Goal: Transaction & Acquisition: Subscribe to service/newsletter

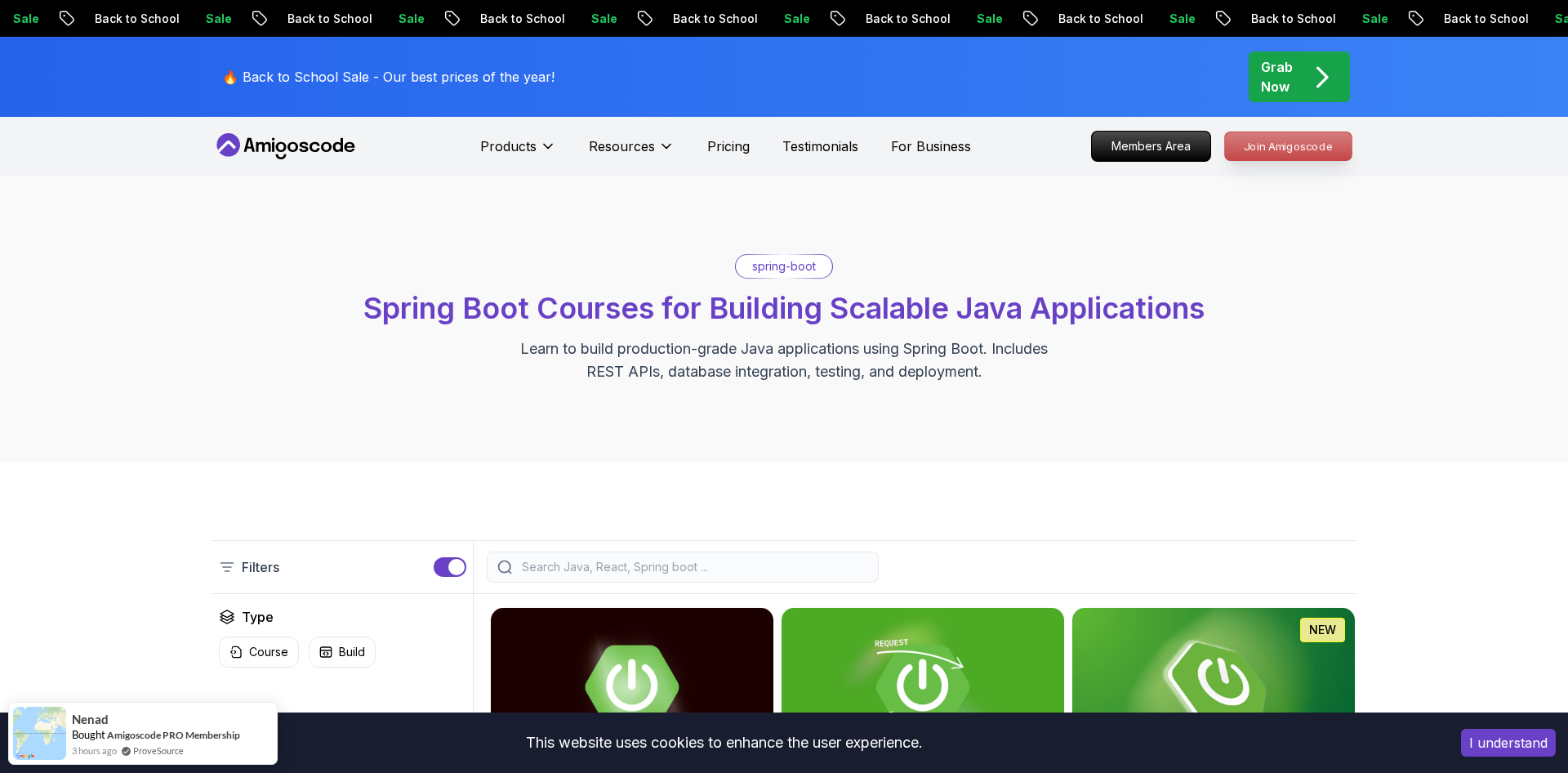
click at [1269, 137] on p "Join Amigoscode" at bounding box center [1288, 146] width 126 height 28
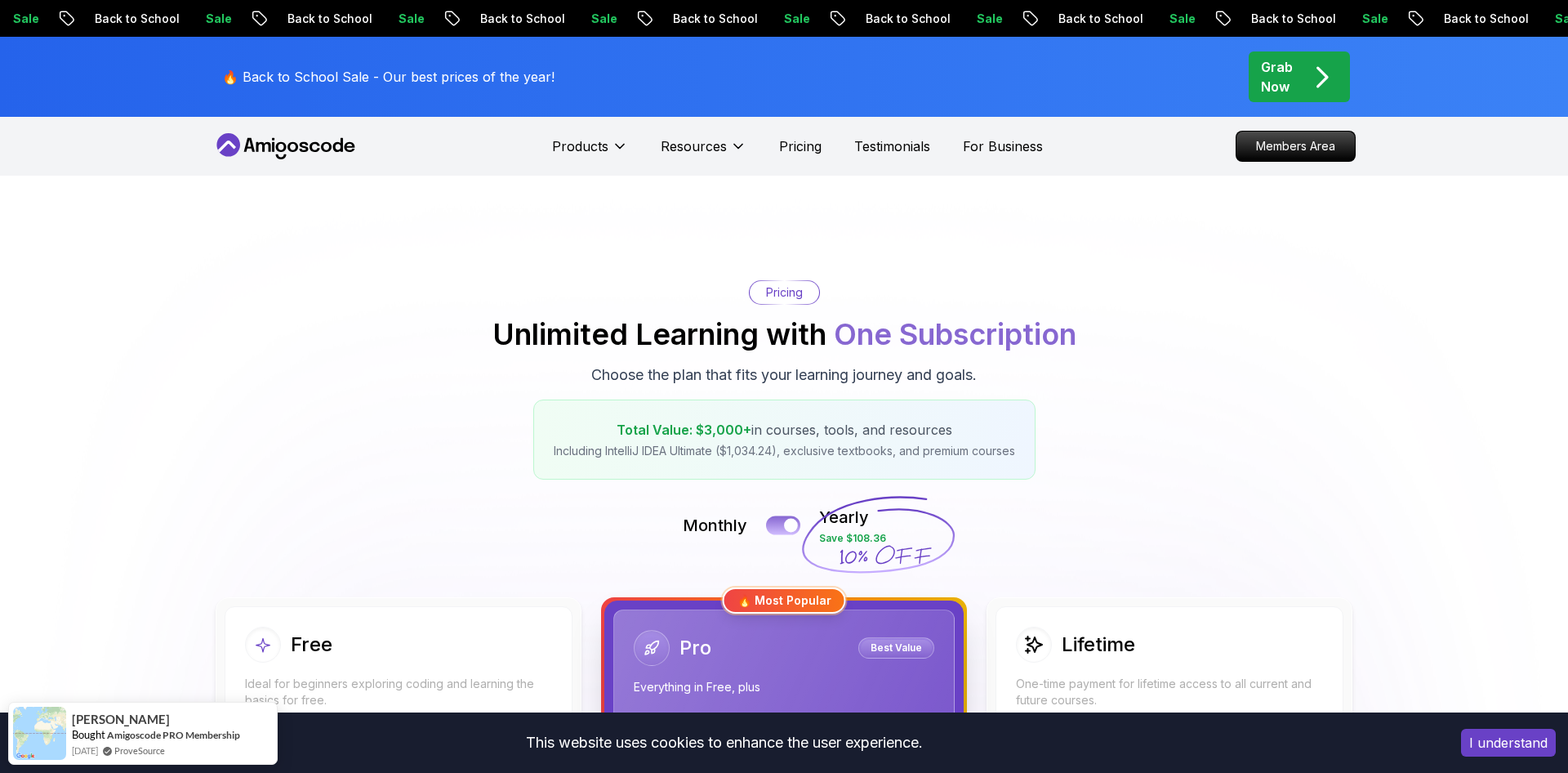
click at [788, 528] on div at bounding box center [791, 526] width 14 height 14
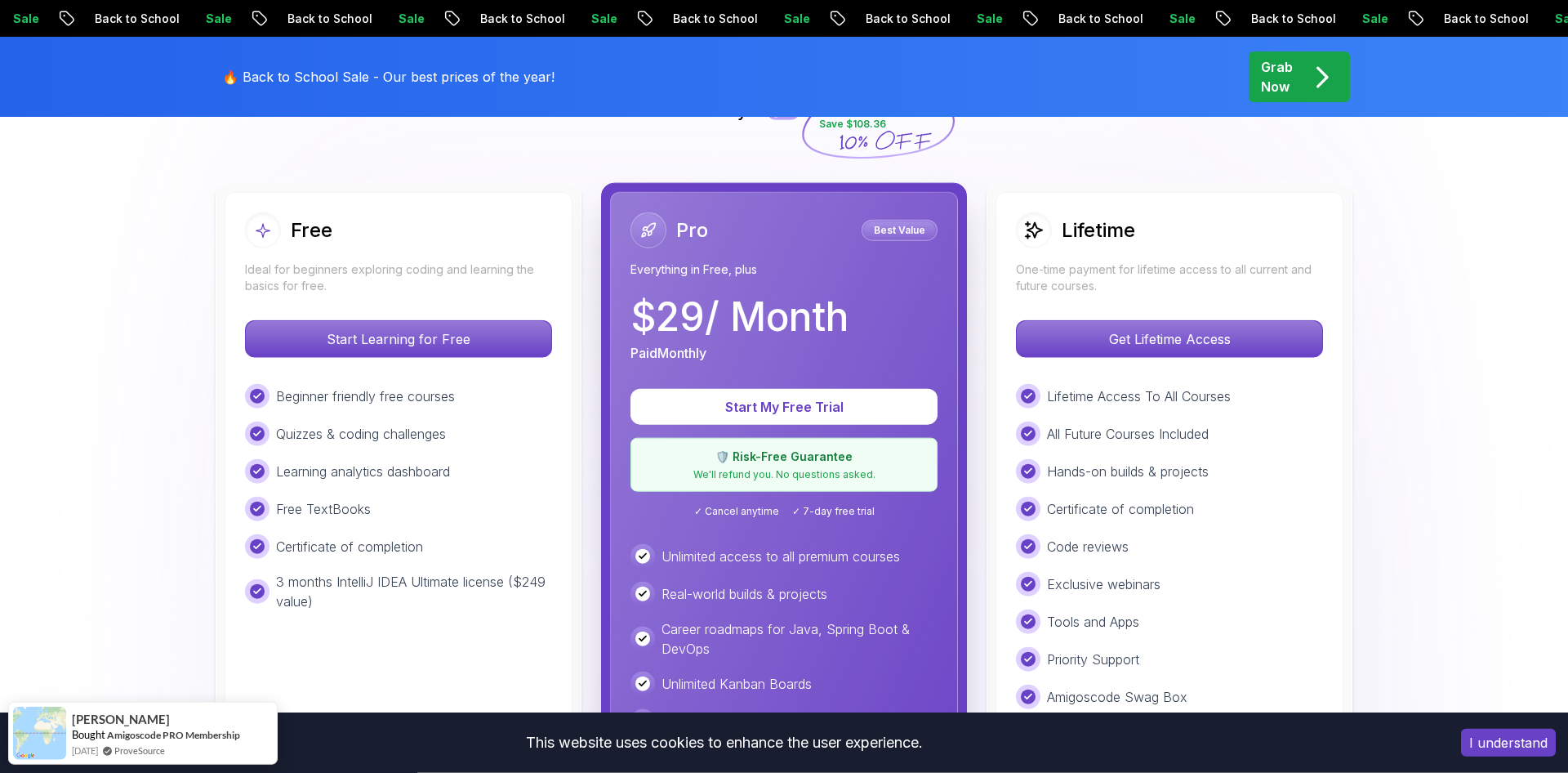
scroll to position [415, 0]
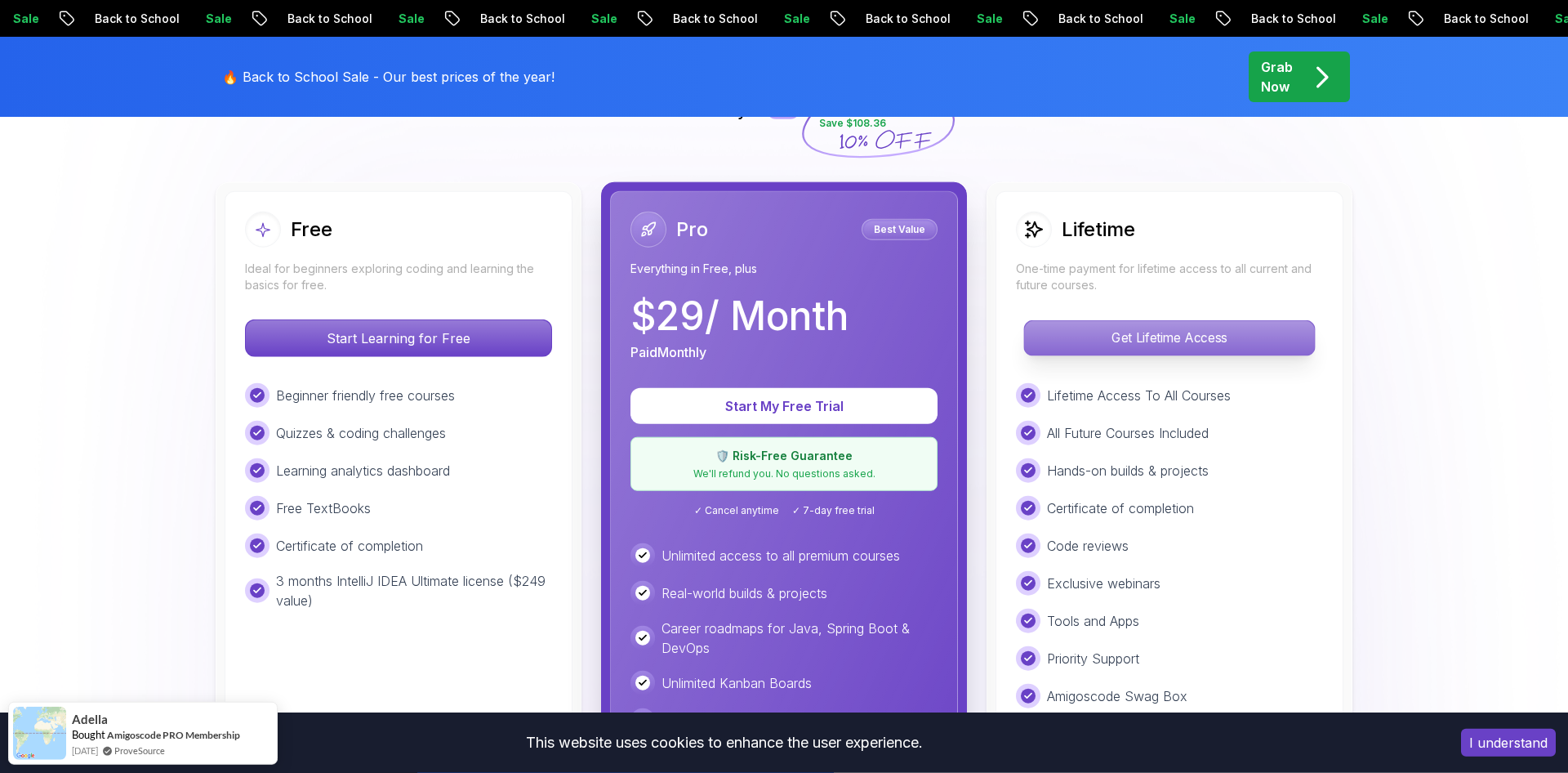
click at [1081, 329] on p "Get Lifetime Access" at bounding box center [1170, 338] width 290 height 34
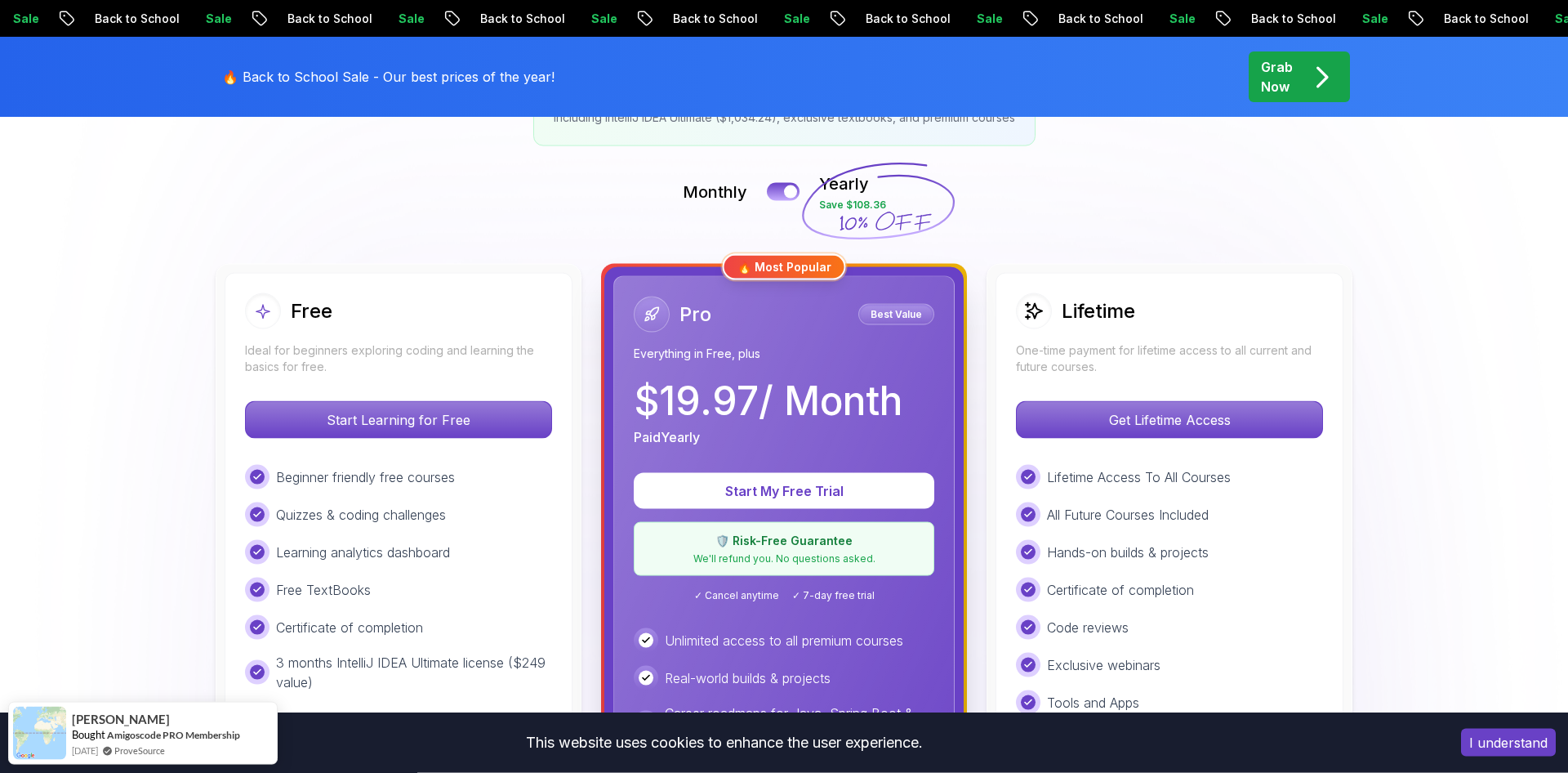
scroll to position [333, 0]
click at [773, 188] on button at bounding box center [783, 192] width 34 height 19
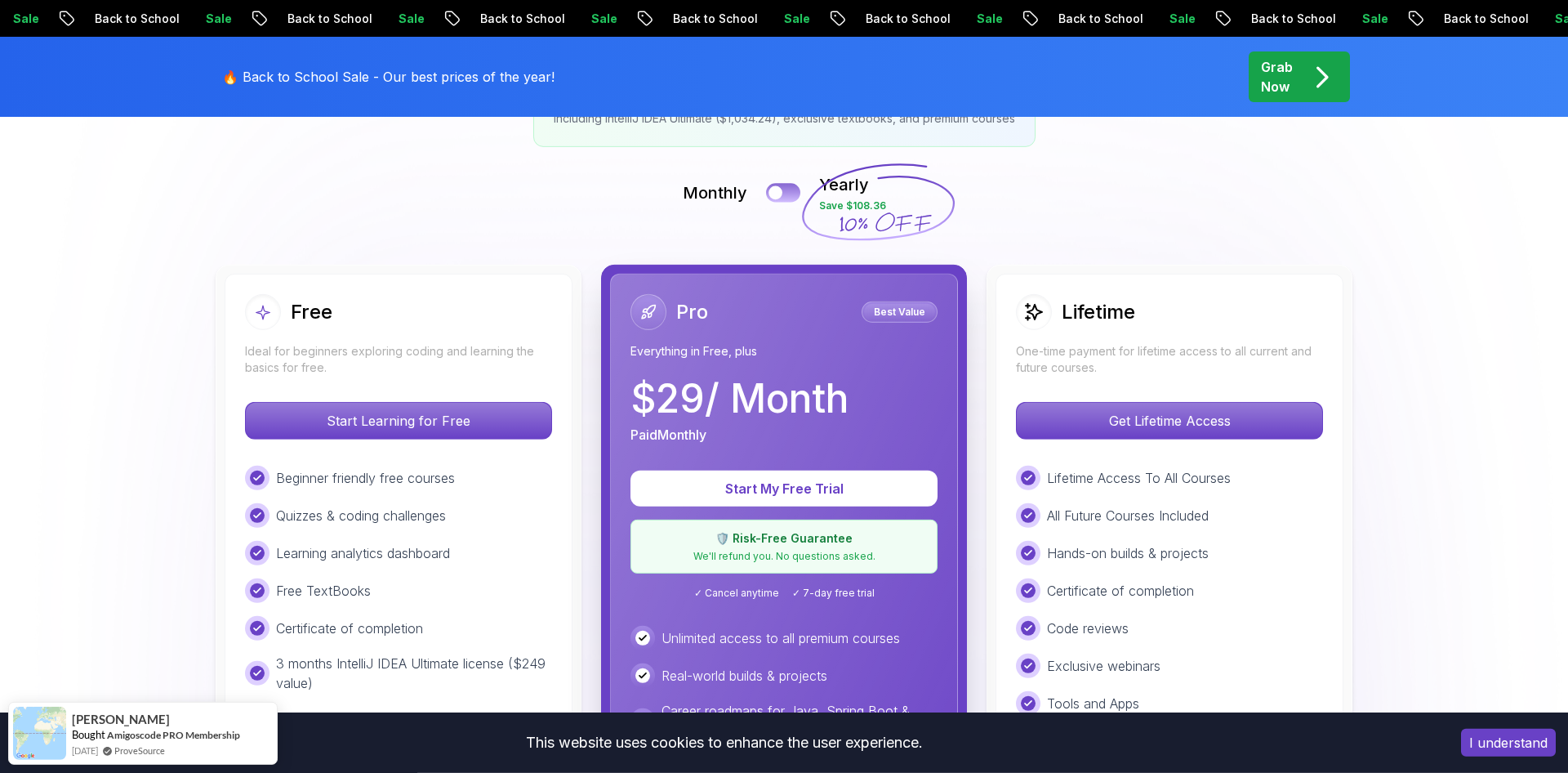
click at [780, 191] on div at bounding box center [775, 193] width 14 height 14
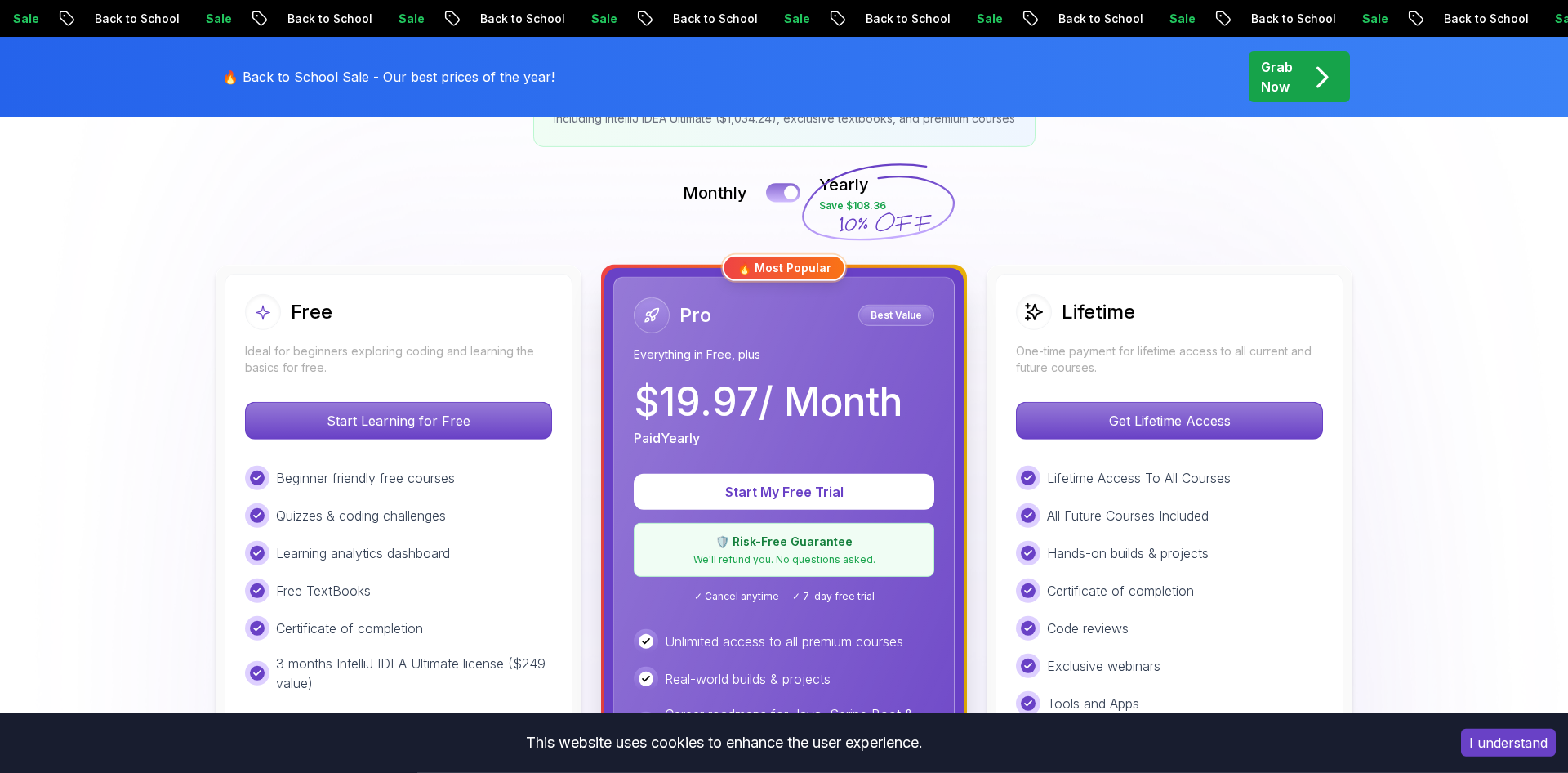
click at [780, 191] on button at bounding box center [783, 192] width 34 height 19
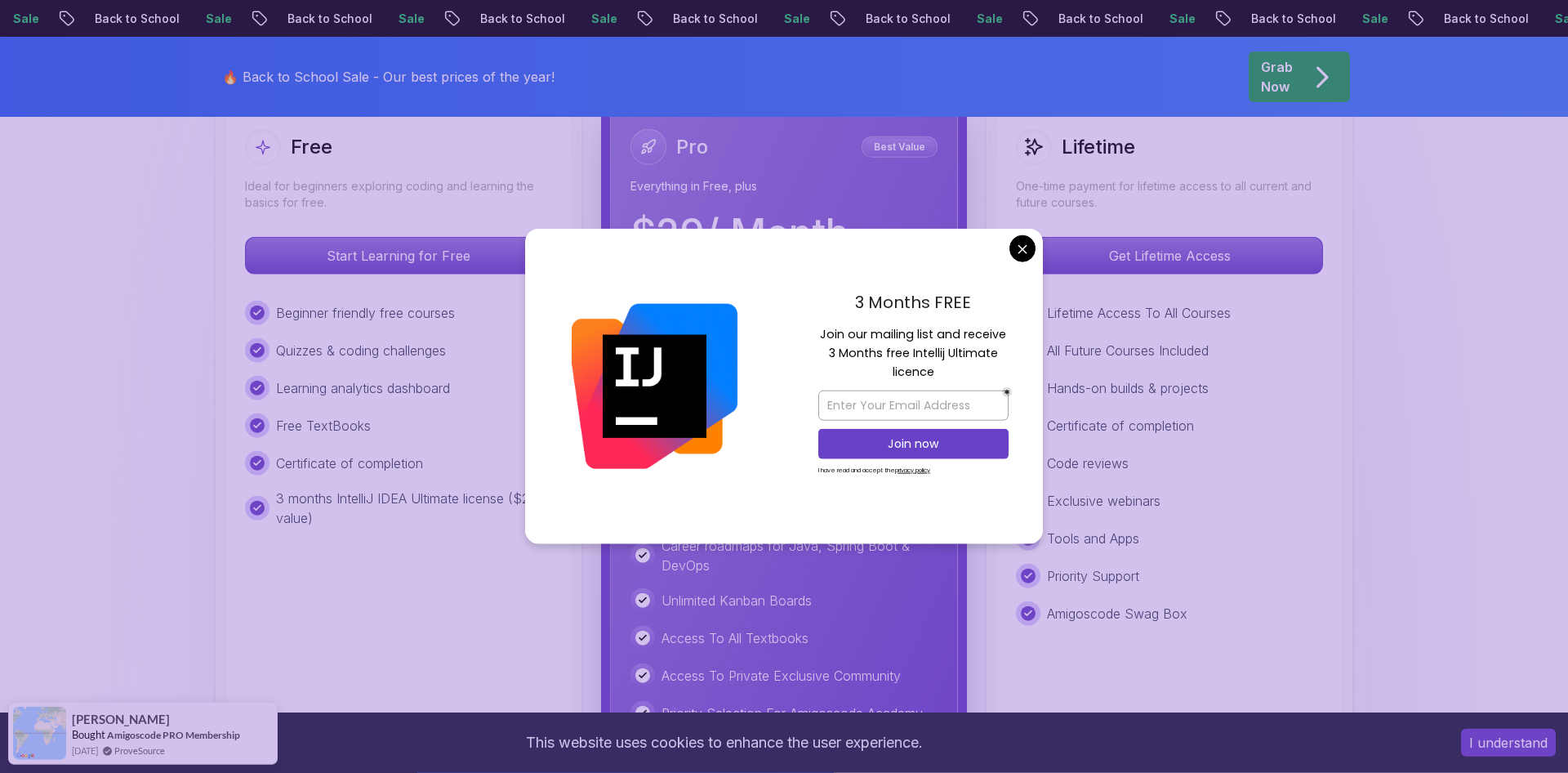
scroll to position [498, 0]
click at [943, 408] on input "email" at bounding box center [913, 405] width 190 height 30
type input "[EMAIL_ADDRESS][DOMAIN_NAME]"
click at [971, 455] on button "Join now" at bounding box center [913, 444] width 190 height 30
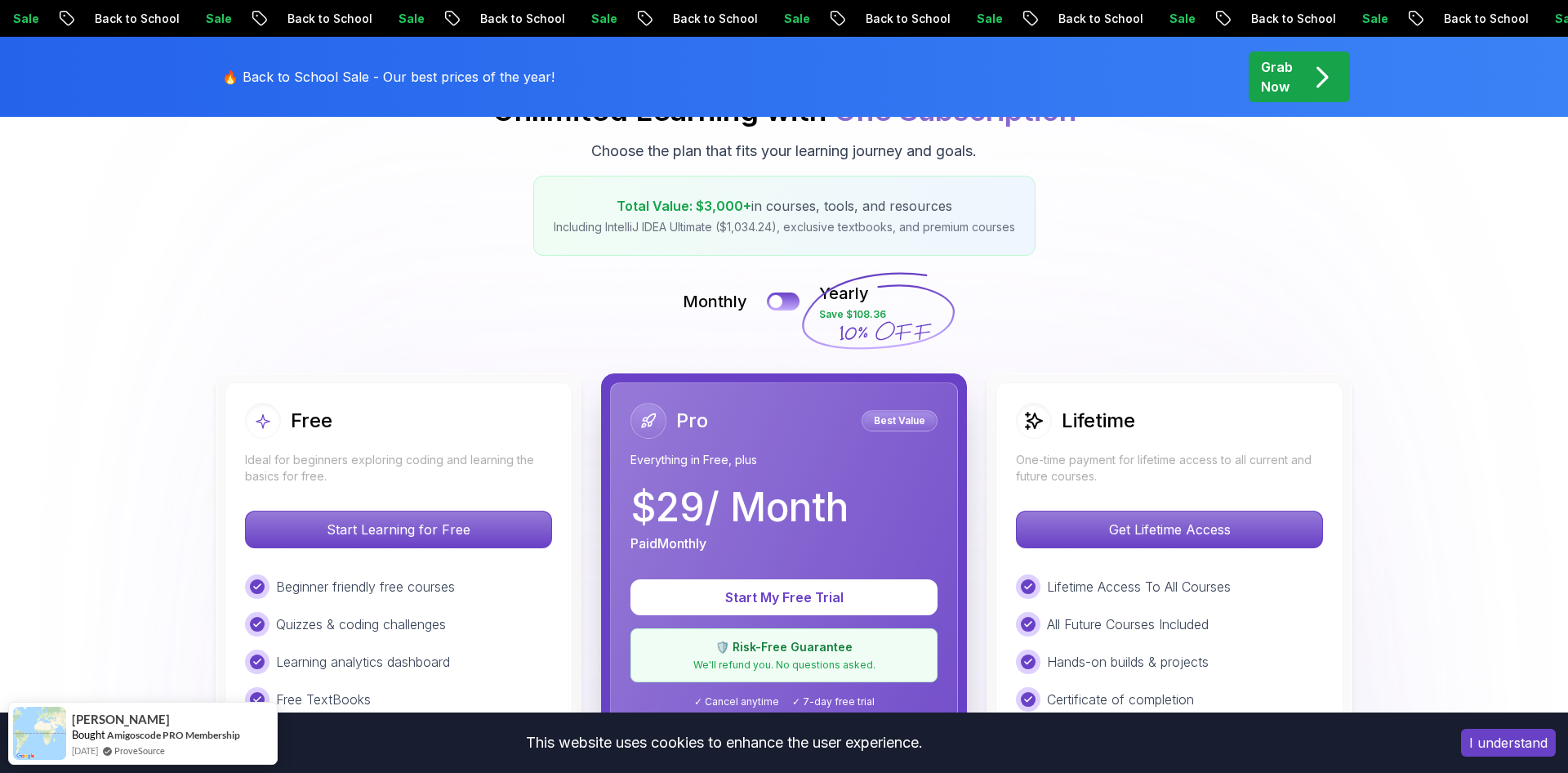
scroll to position [0, 0]
